Goal: Find specific page/section: Find specific page/section

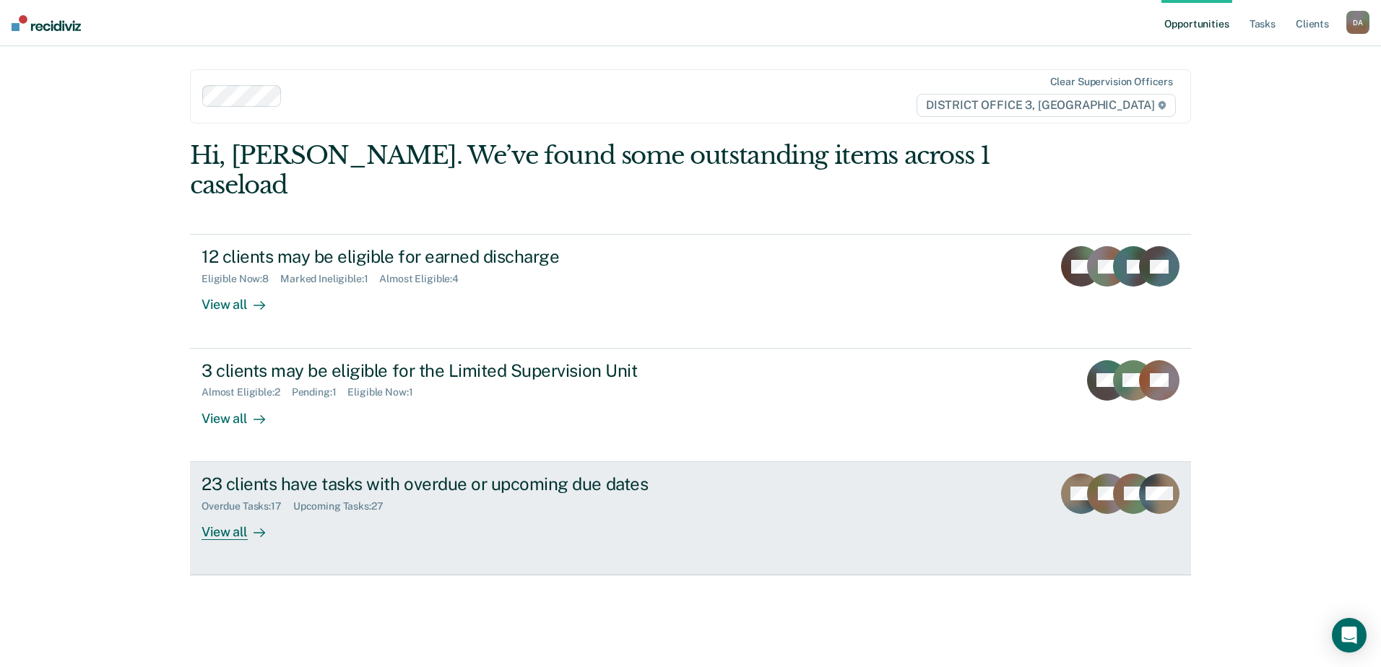
click at [231, 512] on div "View all" at bounding box center [241, 526] width 81 height 28
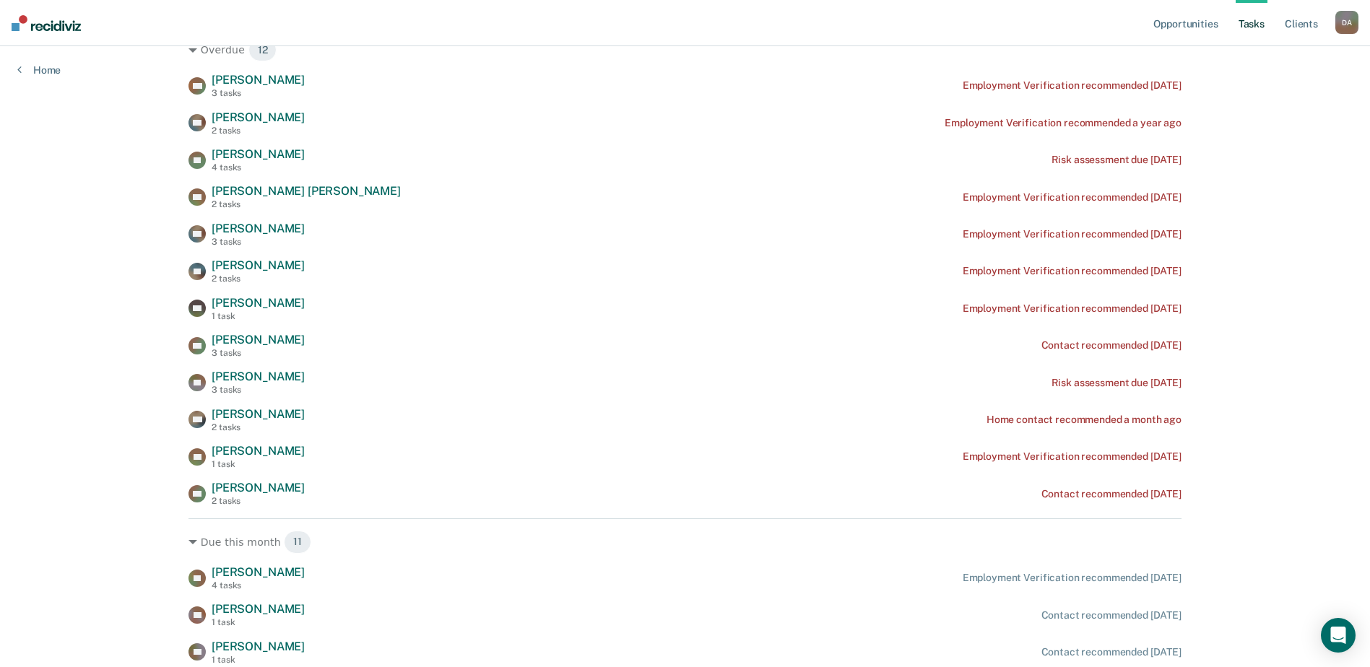
scroll to position [72, 0]
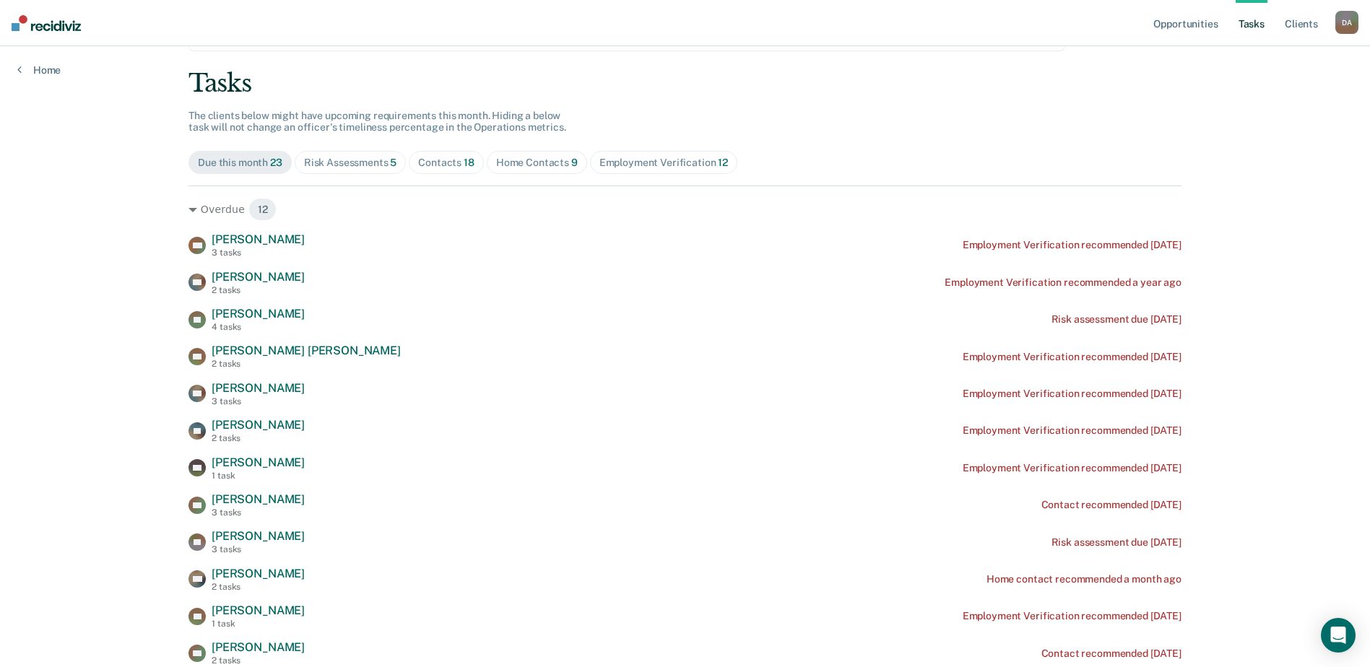
click at [375, 167] on div "Risk Assessments 5" at bounding box center [350, 163] width 93 height 12
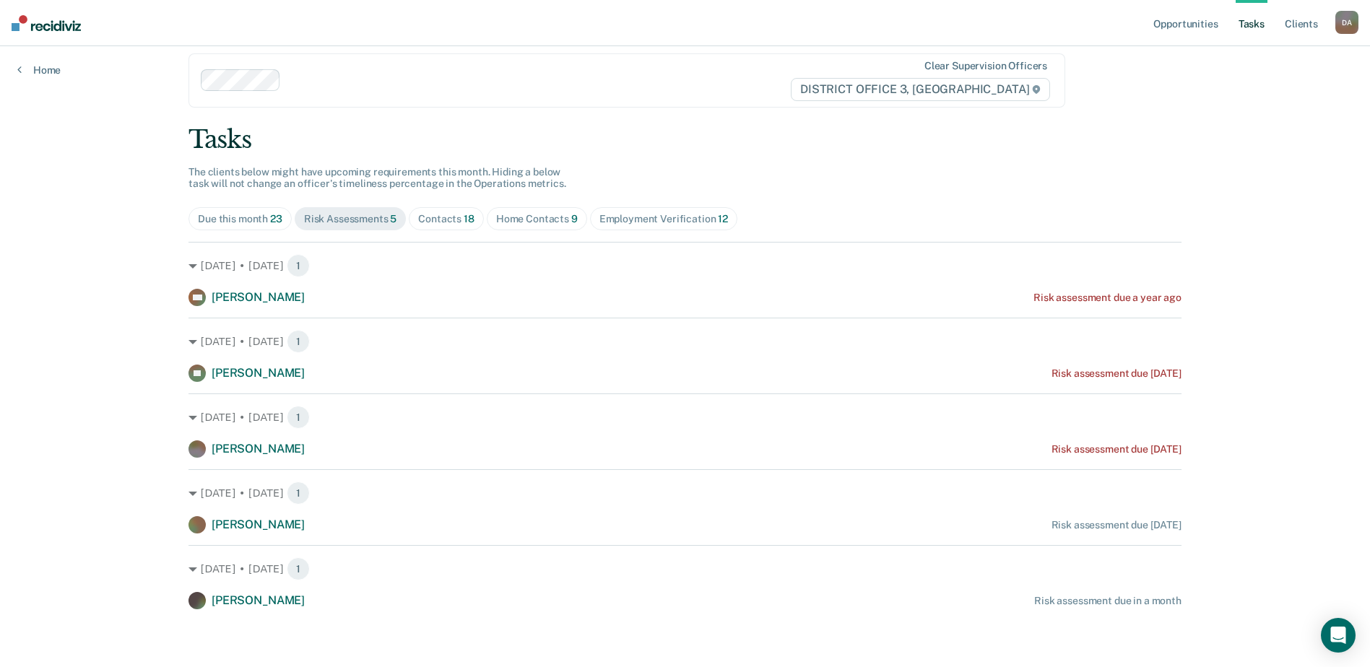
scroll to position [16, 0]
click at [448, 217] on div "Contacts 18" at bounding box center [446, 219] width 56 height 12
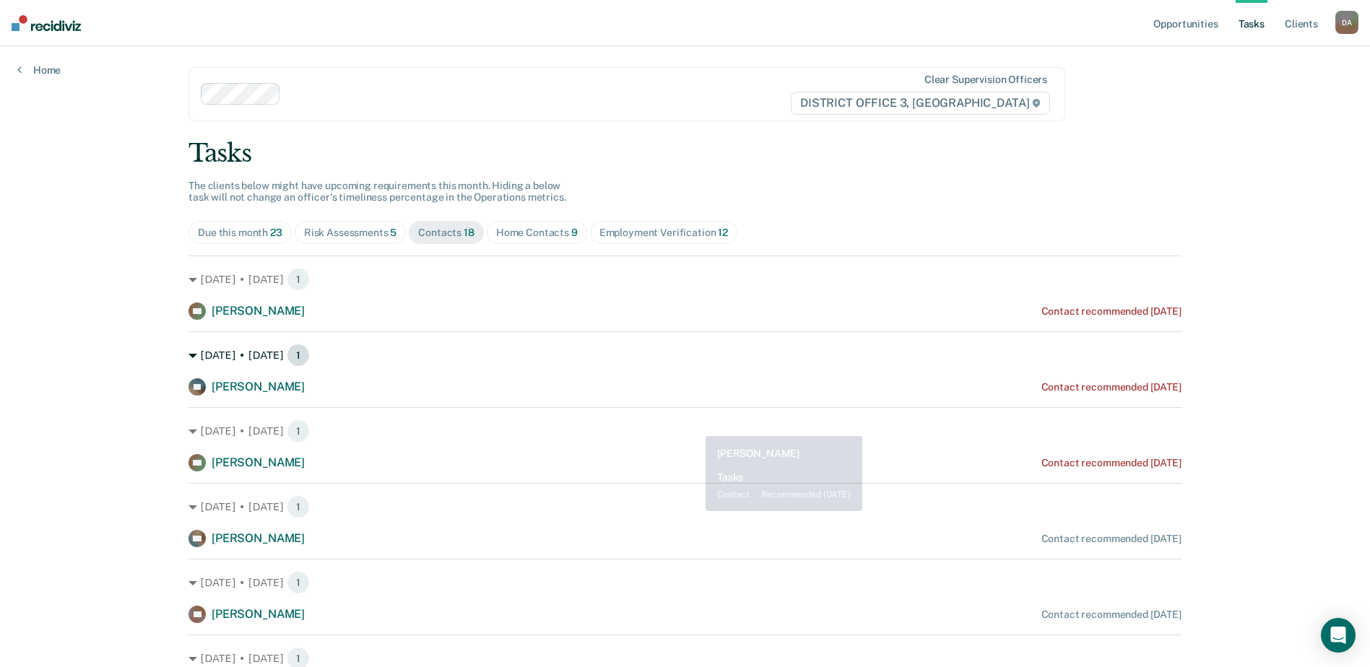
scroll to position [0, 0]
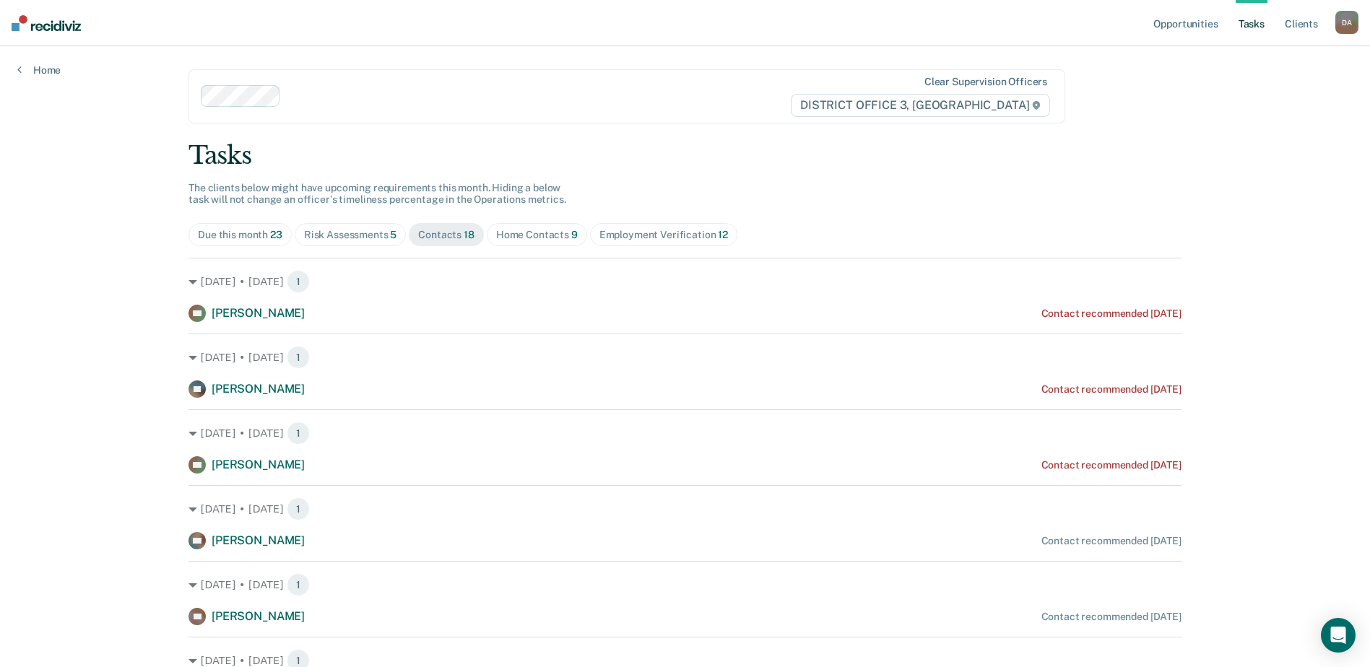
click at [529, 231] on div "Home Contacts 9" at bounding box center [537, 235] width 82 height 12
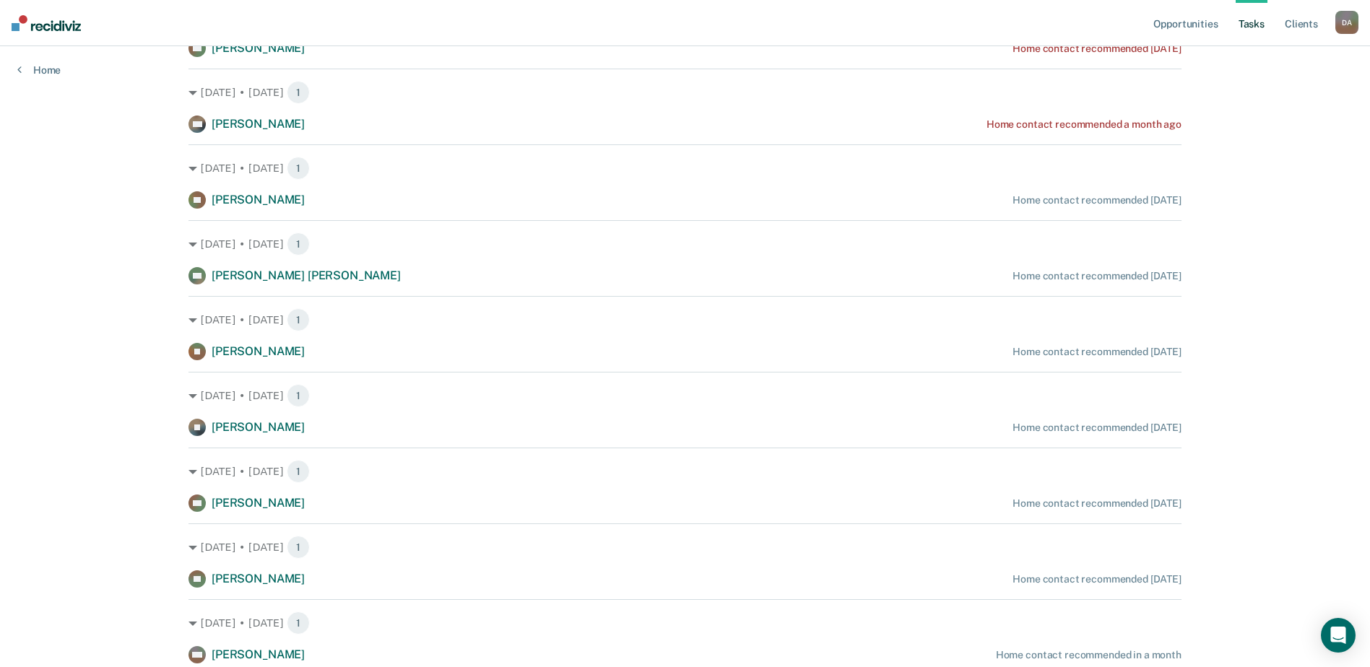
scroll to position [289, 0]
